Goal: Information Seeking & Learning: Learn about a topic

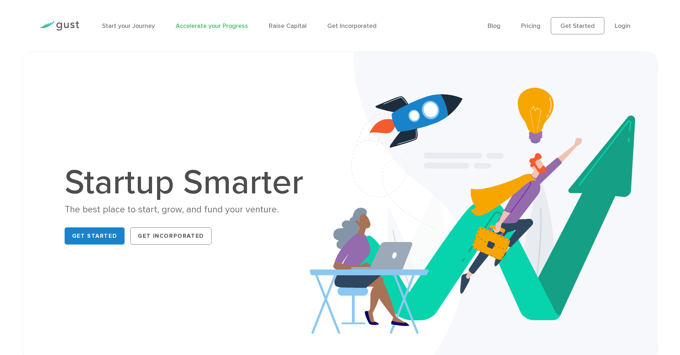
click at [210, 25] on link "Accelerate your Progress" at bounding box center [212, 25] width 72 height 7
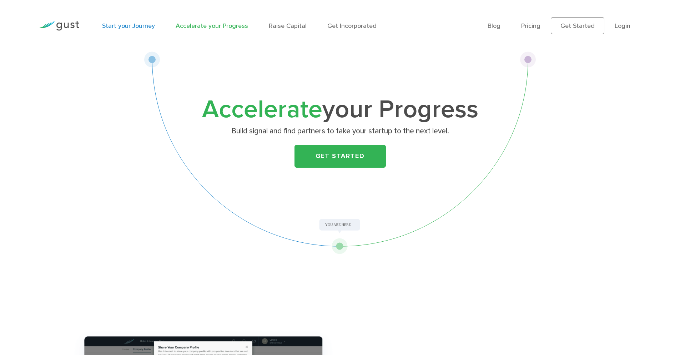
click at [137, 24] on link "Start your Journey" at bounding box center [128, 25] width 53 height 7
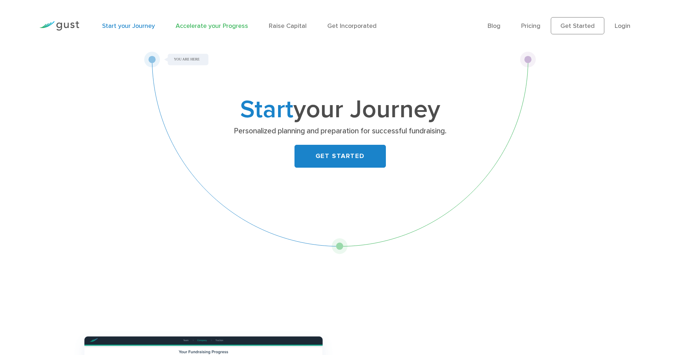
click at [214, 26] on link "Accelerate your Progress" at bounding box center [212, 25] width 72 height 7
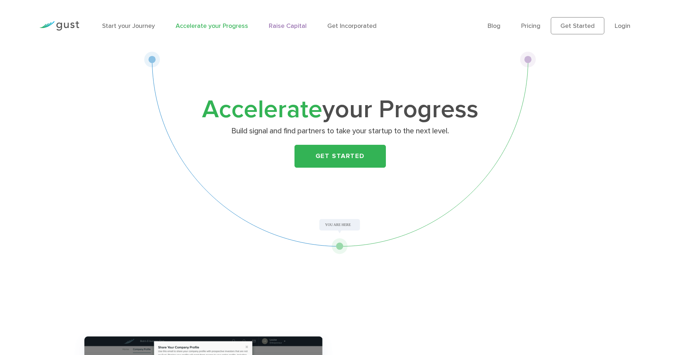
click at [282, 26] on link "Raise Capital" at bounding box center [288, 25] width 38 height 7
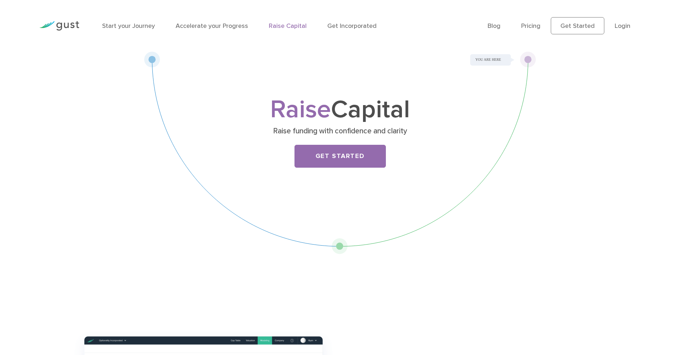
click at [337, 247] on div "Raise Capital Raise funding with confidence and clarity Get Started" at bounding box center [340, 152] width 392 height 202
click at [533, 25] on link "Pricing" at bounding box center [530, 25] width 19 height 7
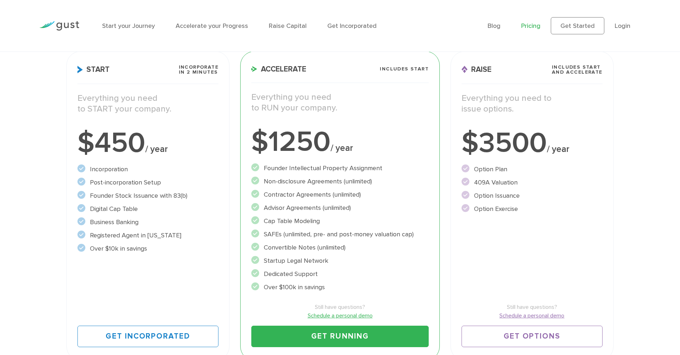
scroll to position [129, 0]
